Goal: Check status

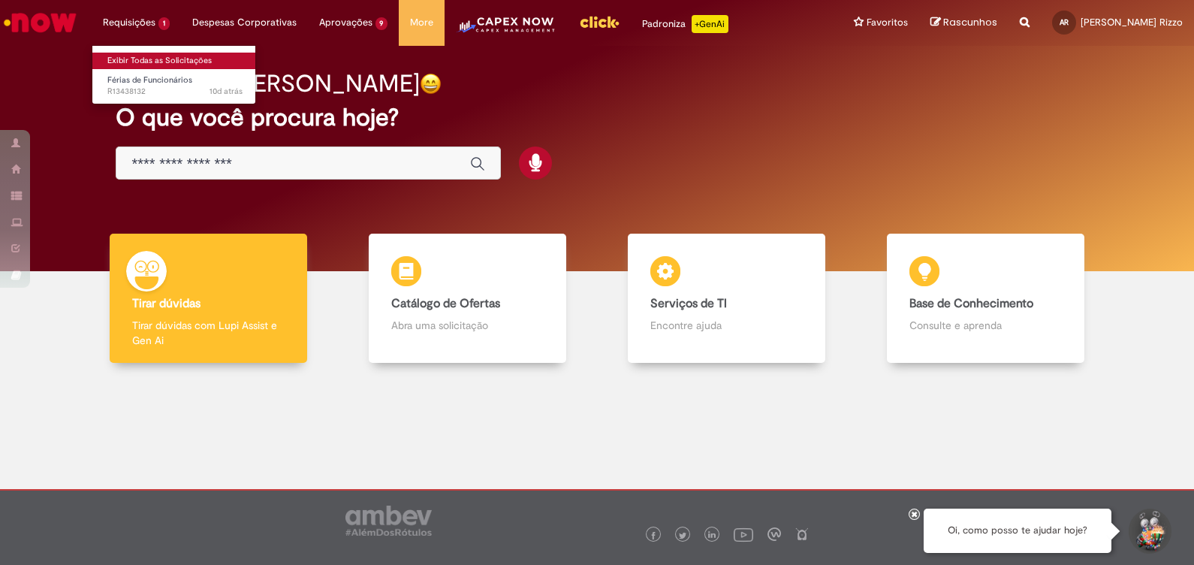
click at [128, 53] on link "Exibir Todas as Solicitações" at bounding box center [174, 61] width 165 height 17
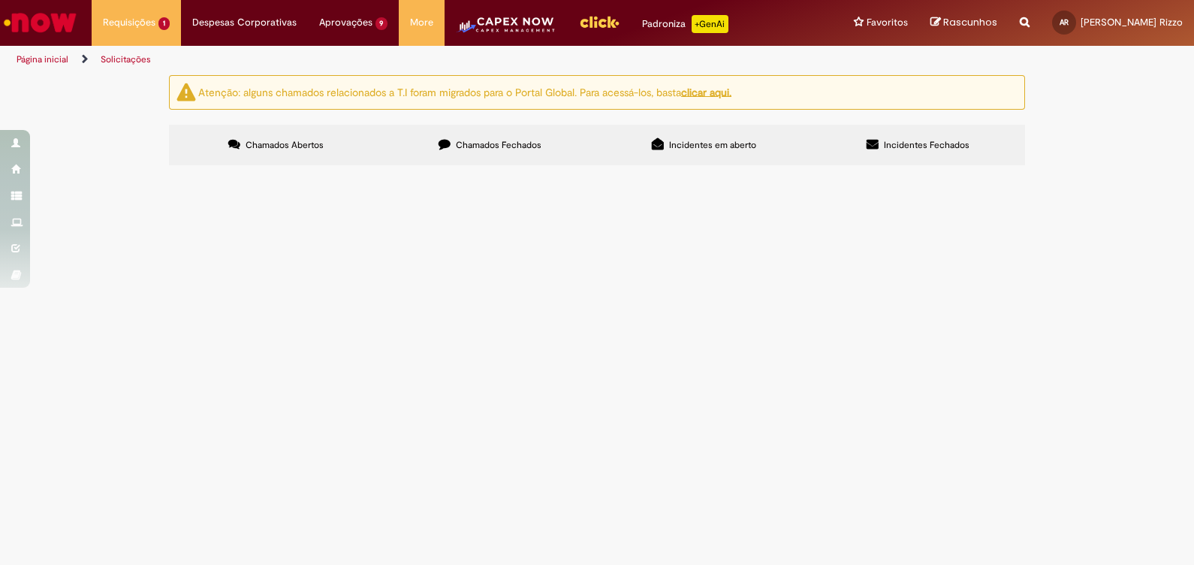
click at [479, 139] on span "Chamados Fechados" at bounding box center [499, 145] width 86 height 12
click at [0, 0] on span "Poderia me ajudar com a criação da PO de regularização, pf?" at bounding box center [0, 0] width 0 height 0
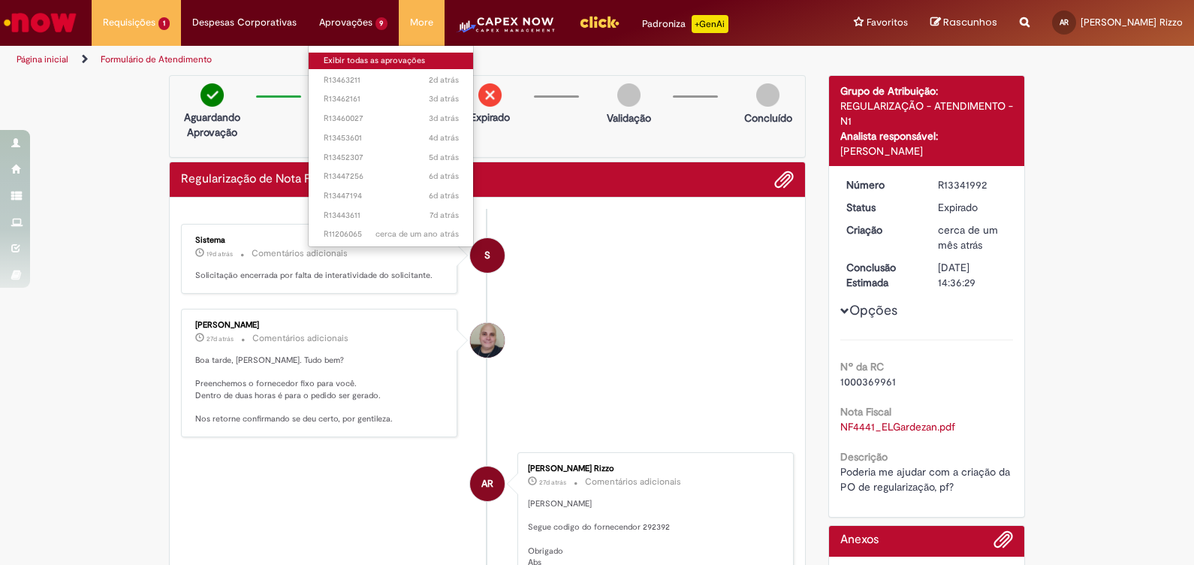
click at [364, 58] on link "Exibir todas as aprovações" at bounding box center [391, 61] width 165 height 17
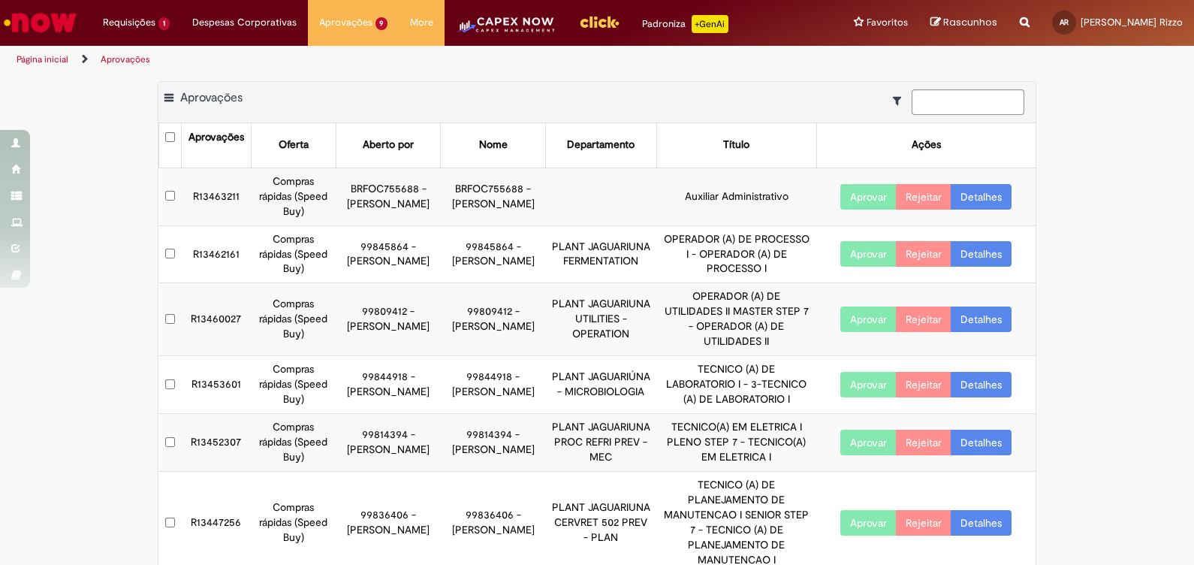
click at [893, 102] on icon "Mostrar filtros para: Suas Solicitações" at bounding box center [901, 100] width 16 height 11
click at [165, 102] on span at bounding box center [169, 98] width 9 height 15
click at [511, 102] on div "Exportar como PDF Exportar como Excel Exportar como CSV Aprovações" at bounding box center [597, 102] width 877 height 41
